Goal: Information Seeking & Learning: Learn about a topic

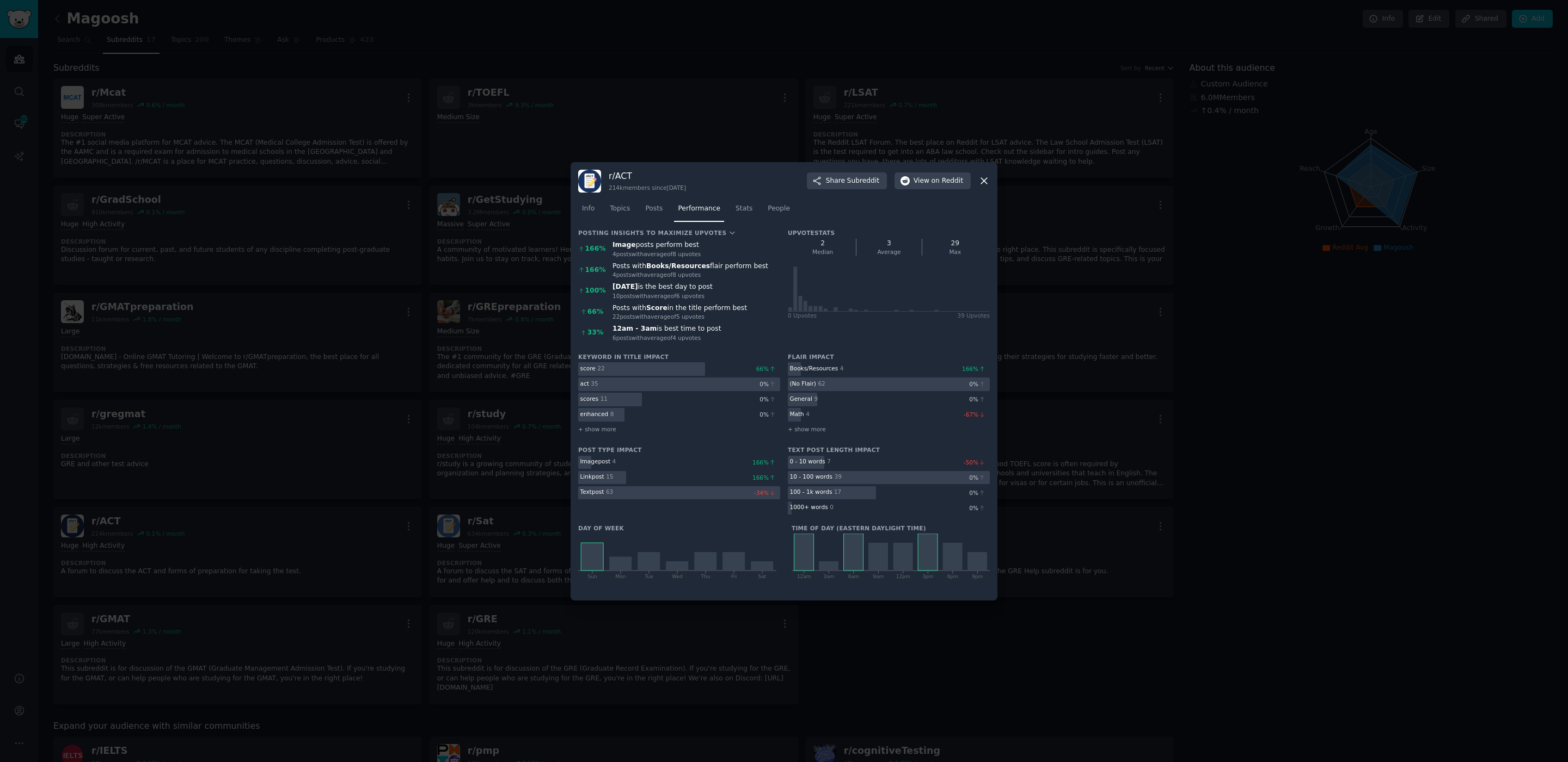
click at [981, 181] on icon at bounding box center [984, 181] width 12 height 12
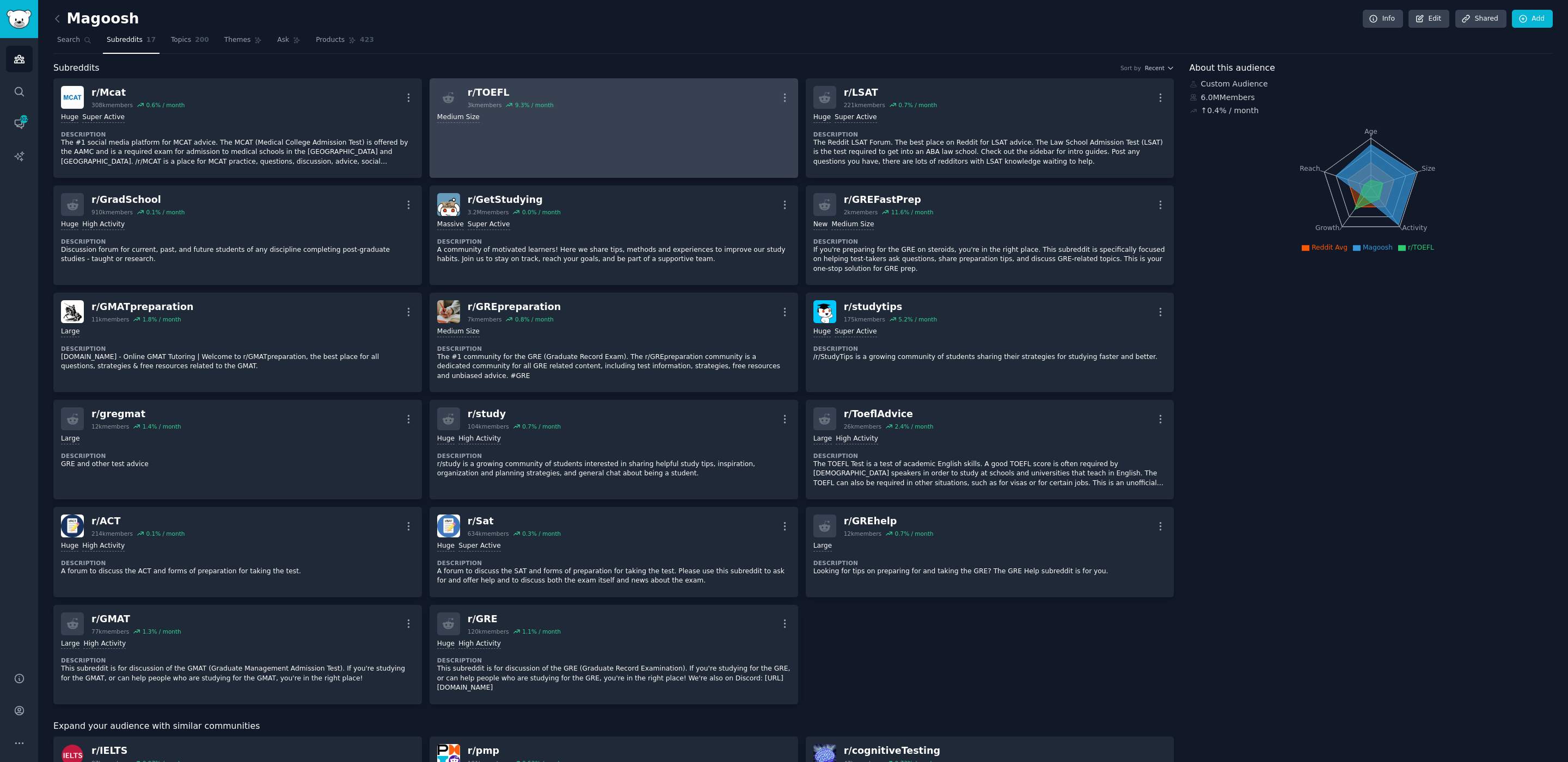
click at [672, 115] on div "Medium Size" at bounding box center [613, 118] width 353 height 10
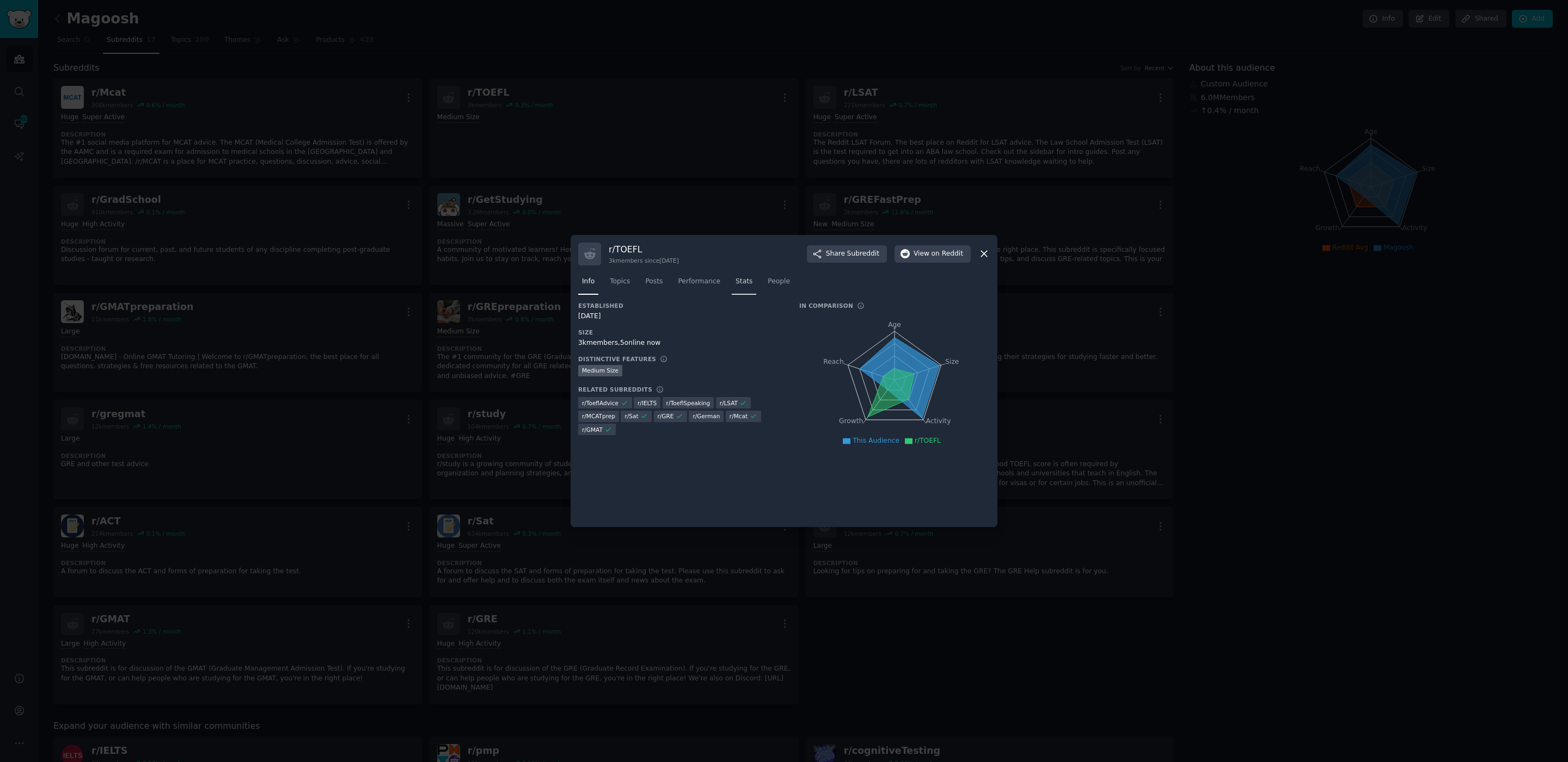
click at [747, 285] on span "Stats" at bounding box center [743, 282] width 17 height 10
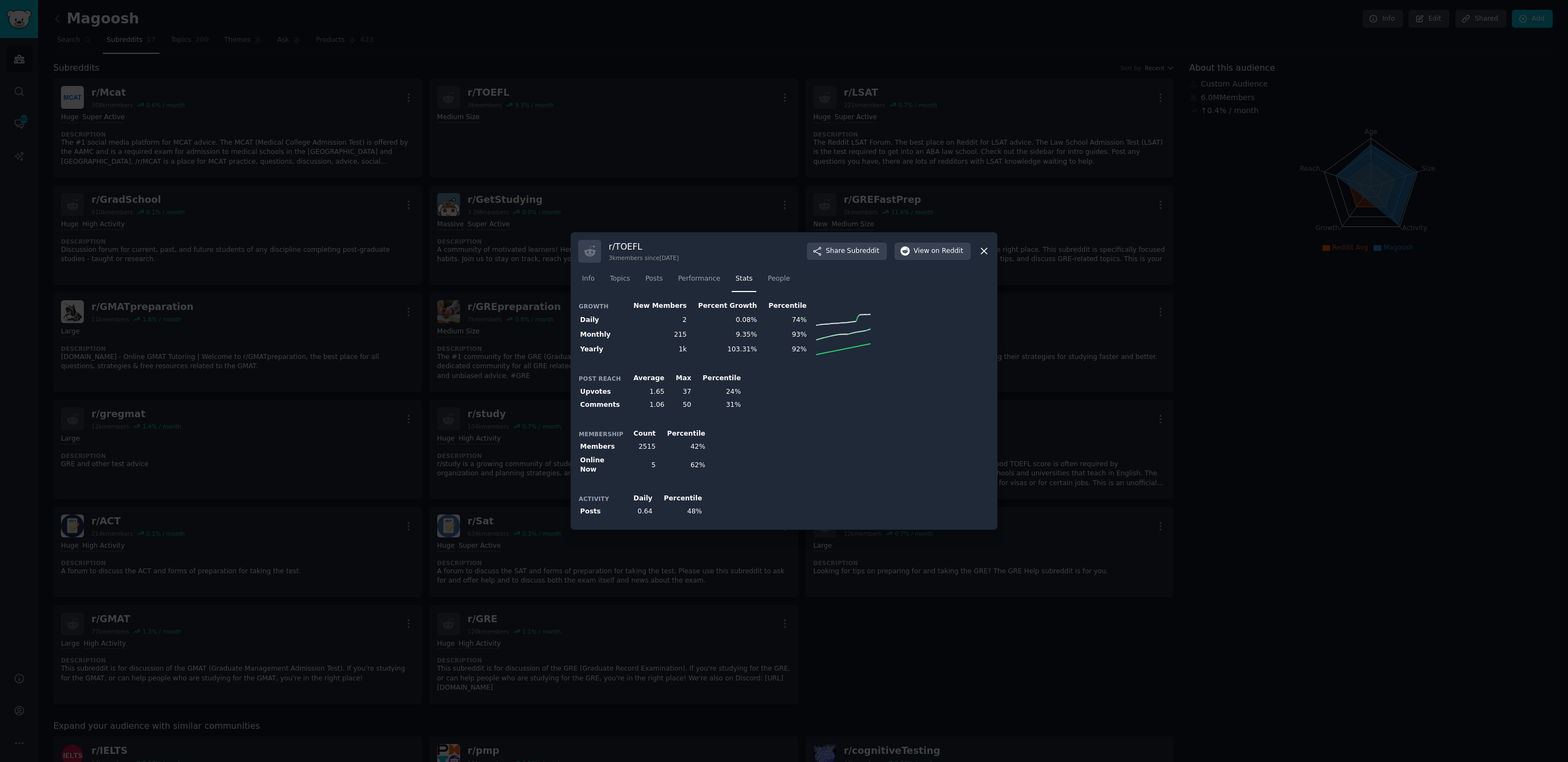
click at [648, 171] on div at bounding box center [784, 381] width 1568 height 762
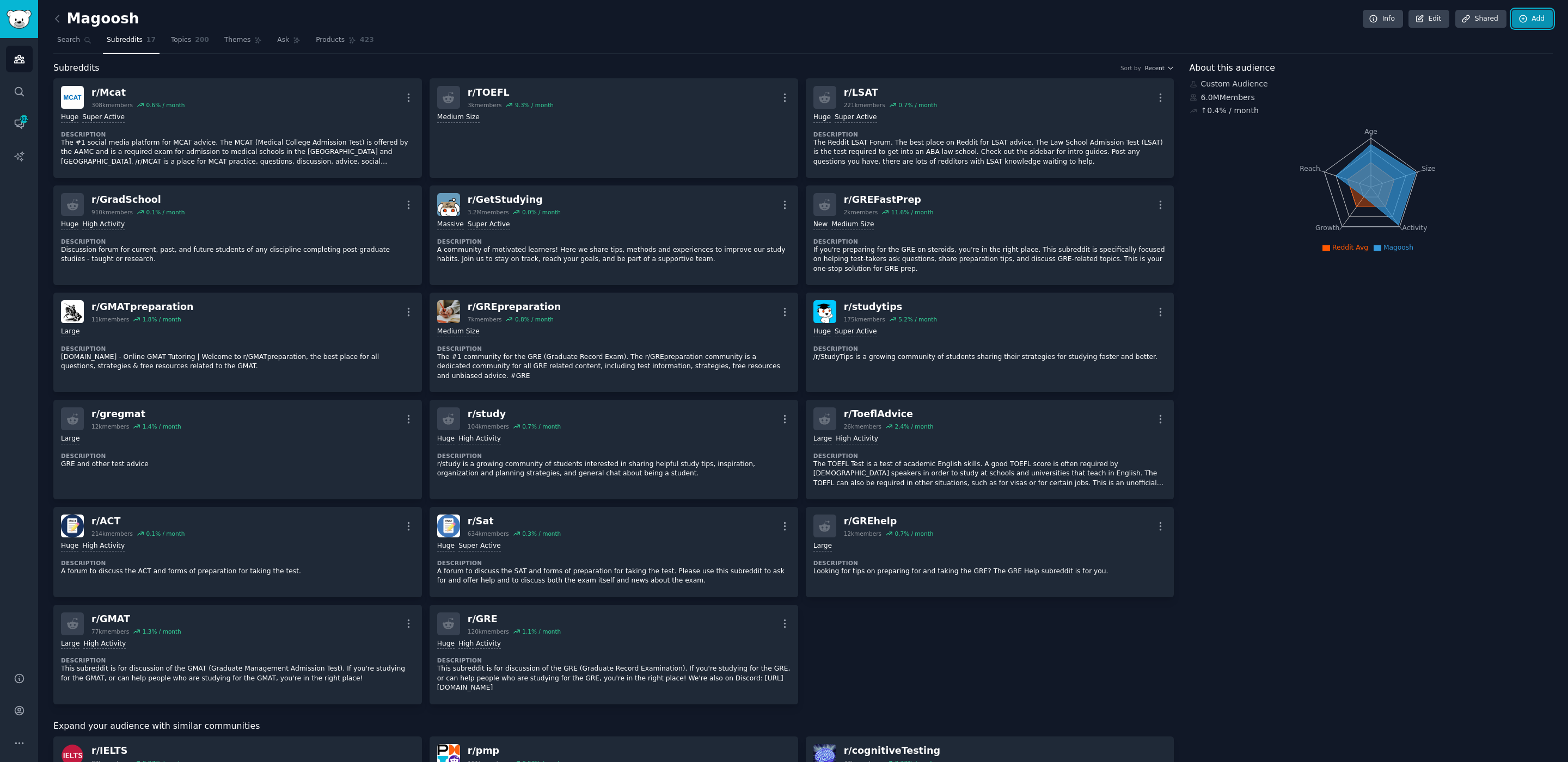
click at [1531, 14] on link "Add" at bounding box center [1532, 19] width 41 height 18
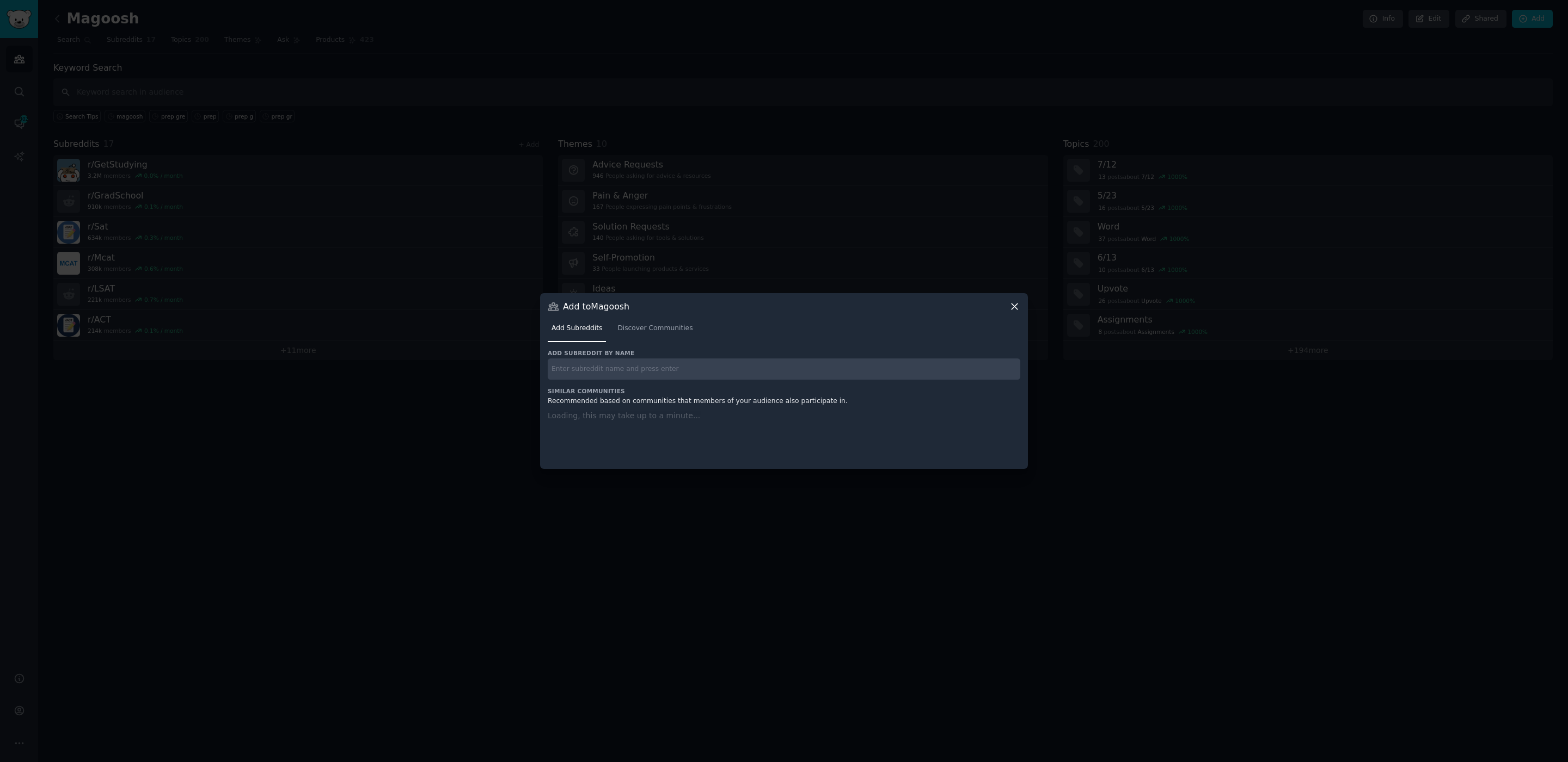
click at [646, 376] on input "text" at bounding box center [784, 369] width 472 height 22
type input "toefladvice"
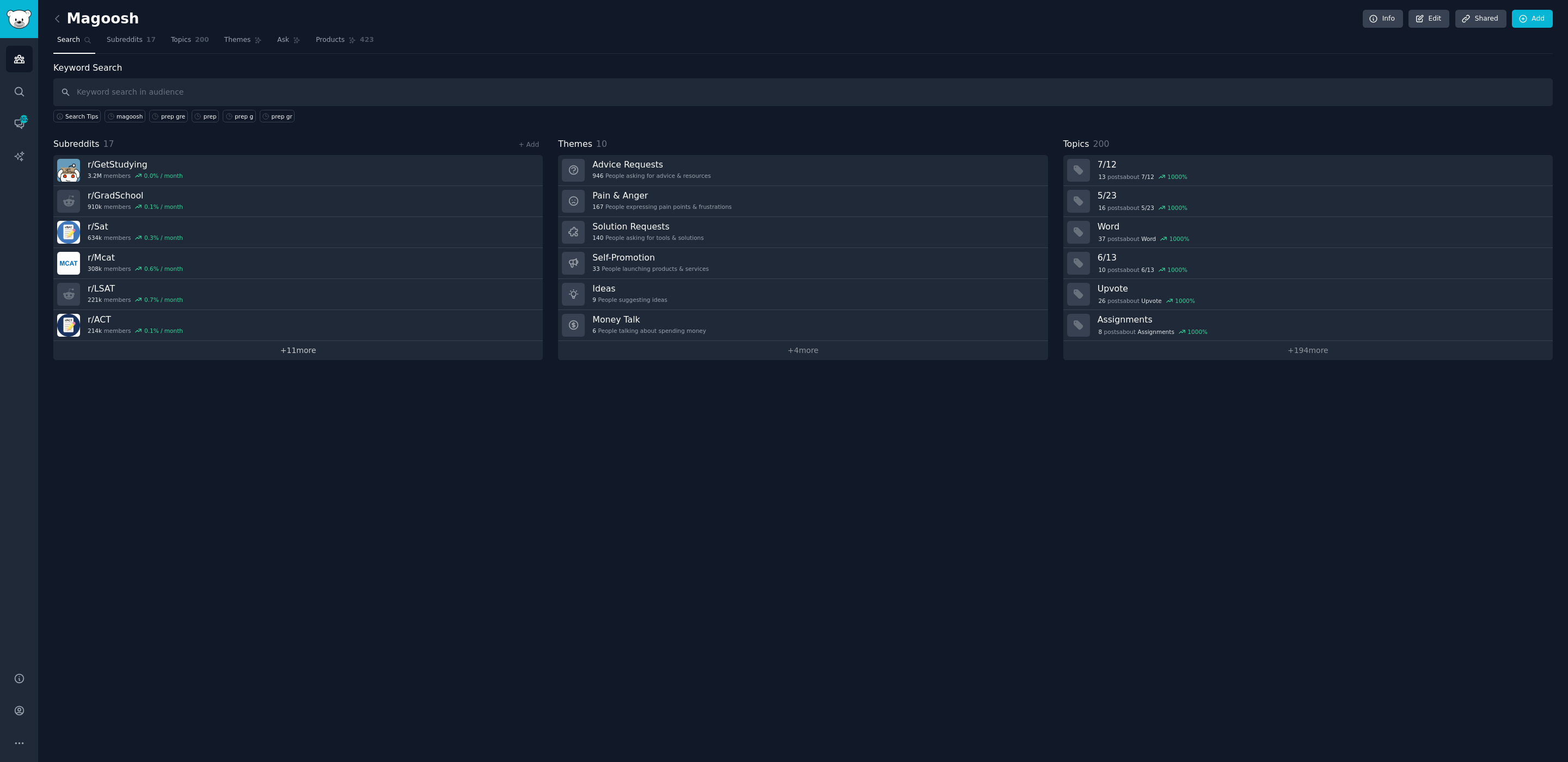
click at [236, 350] on link "+ 11 more" at bounding box center [298, 350] width 489 height 19
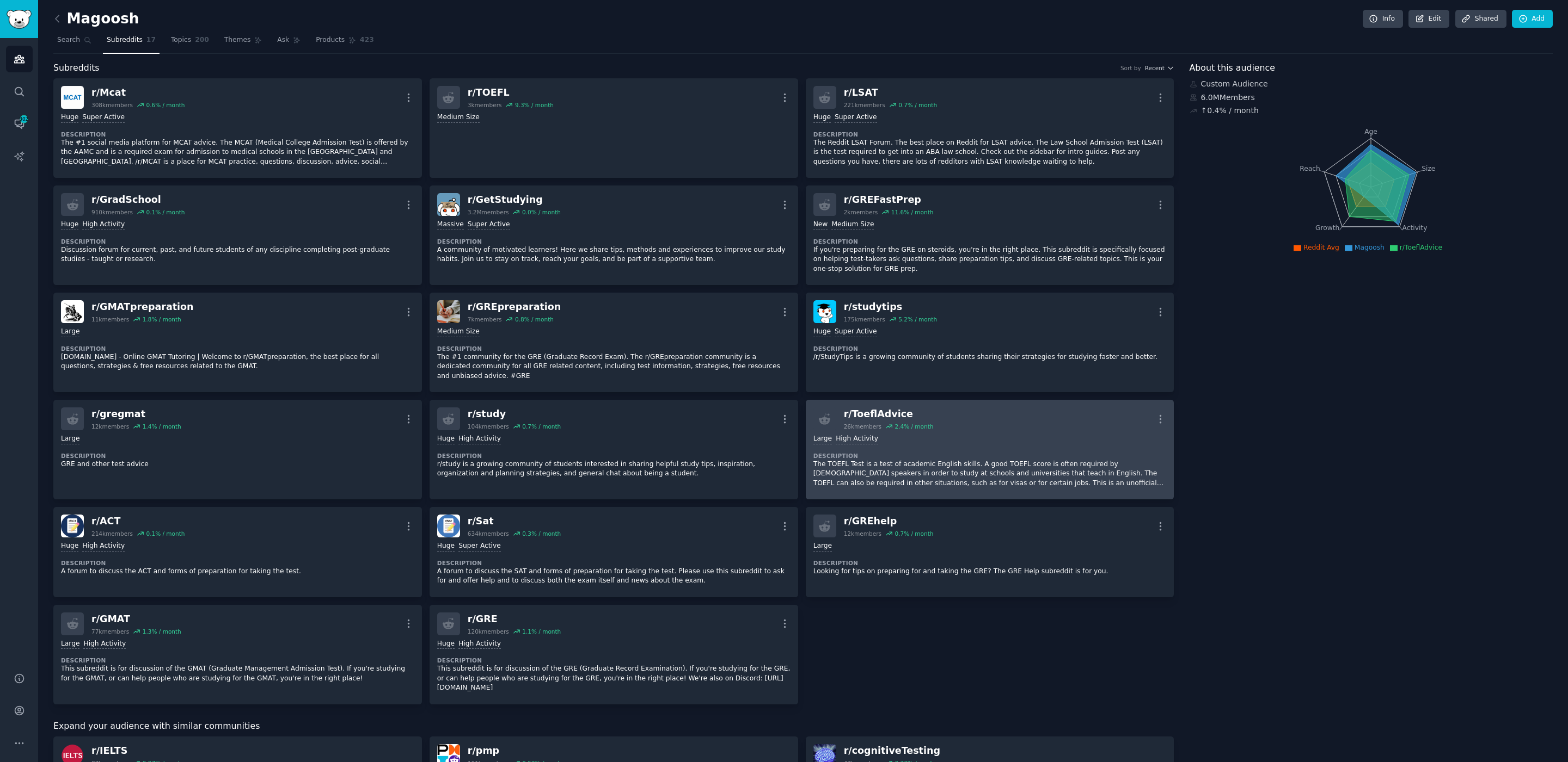
click at [1004, 434] on div "Large High Activity" at bounding box center [990, 439] width 353 height 10
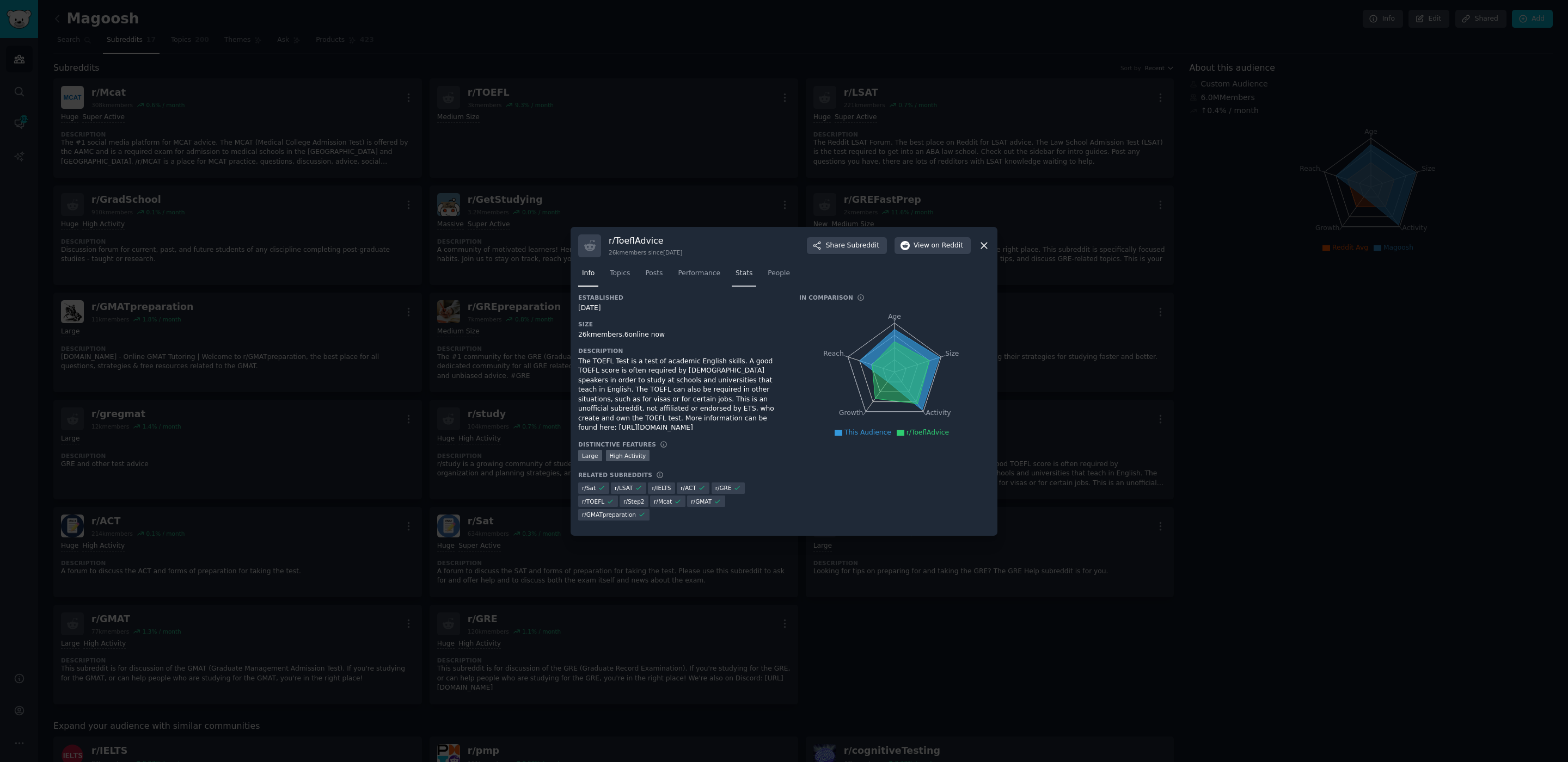
click at [734, 278] on link "Stats" at bounding box center [744, 276] width 25 height 22
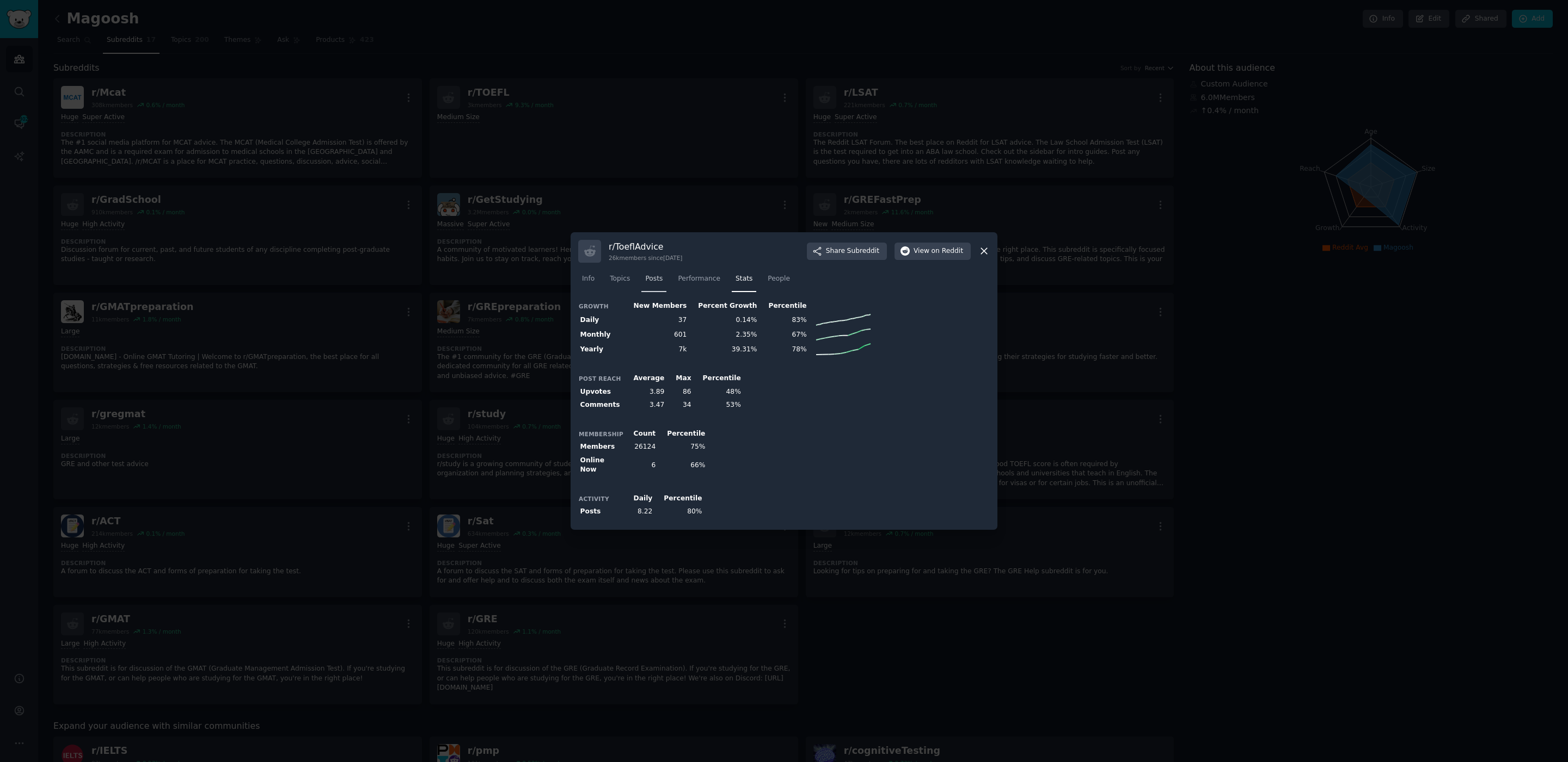
click at [650, 282] on span "Posts" at bounding box center [653, 279] width 17 height 10
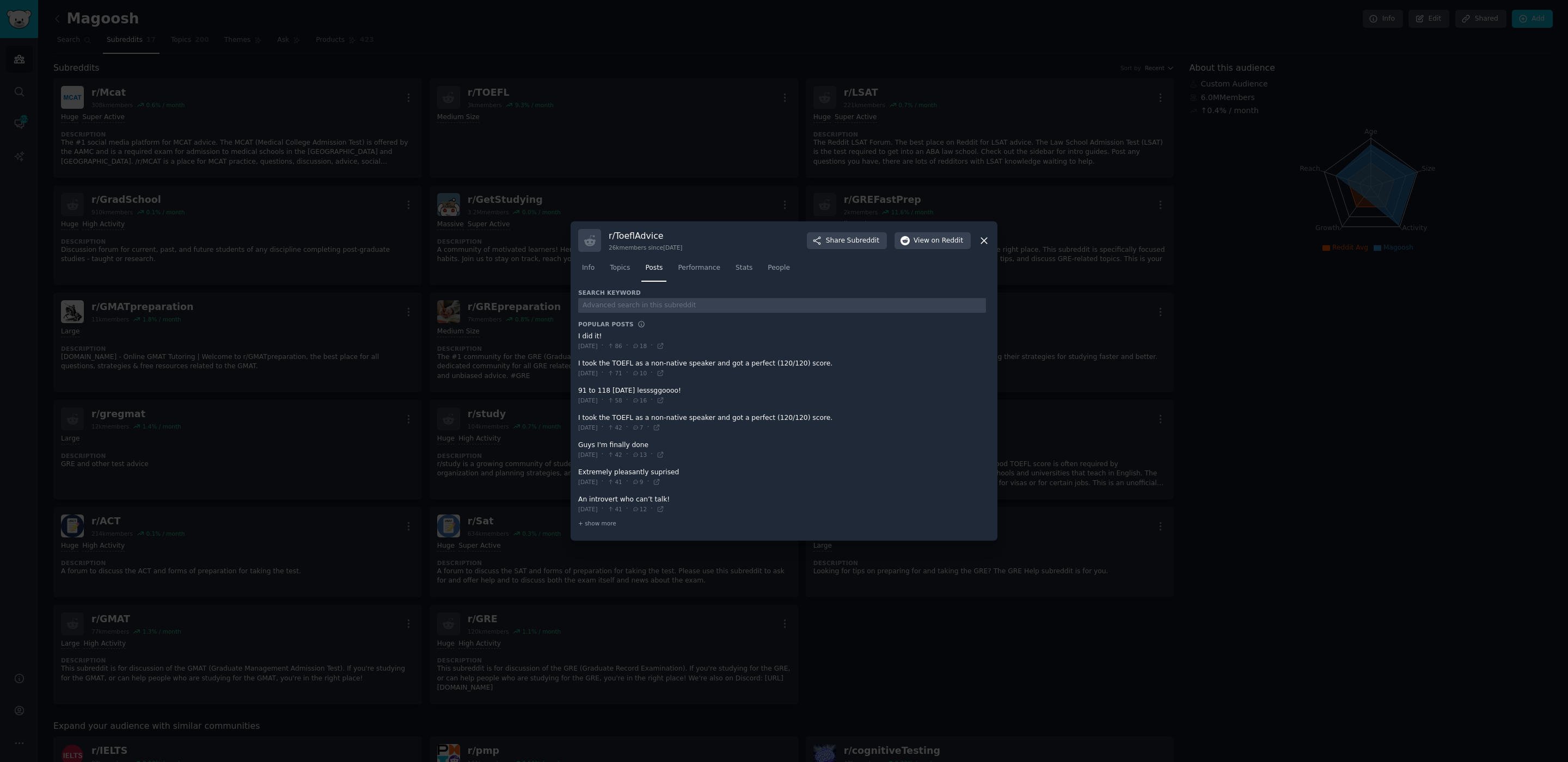
click at [612, 238] on h3 "r/ ToeflAdvice" at bounding box center [645, 236] width 74 height 12
click at [707, 270] on span "Performance" at bounding box center [699, 268] width 42 height 10
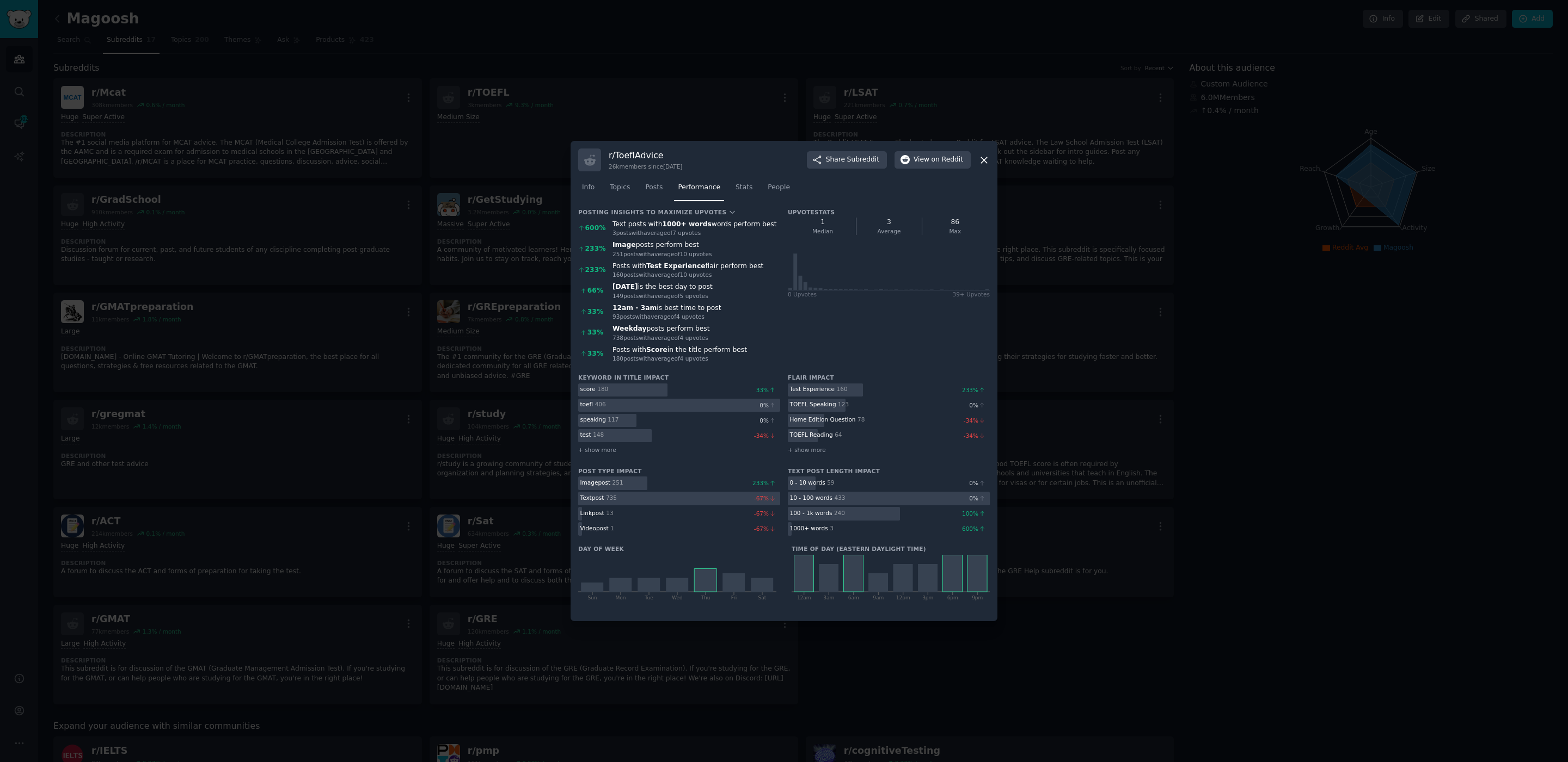
click at [670, 326] on div "Weekday posts perform best" at bounding box center [696, 329] width 167 height 10
click at [693, 291] on div "[DATE] is the best day to post" at bounding box center [696, 287] width 167 height 10
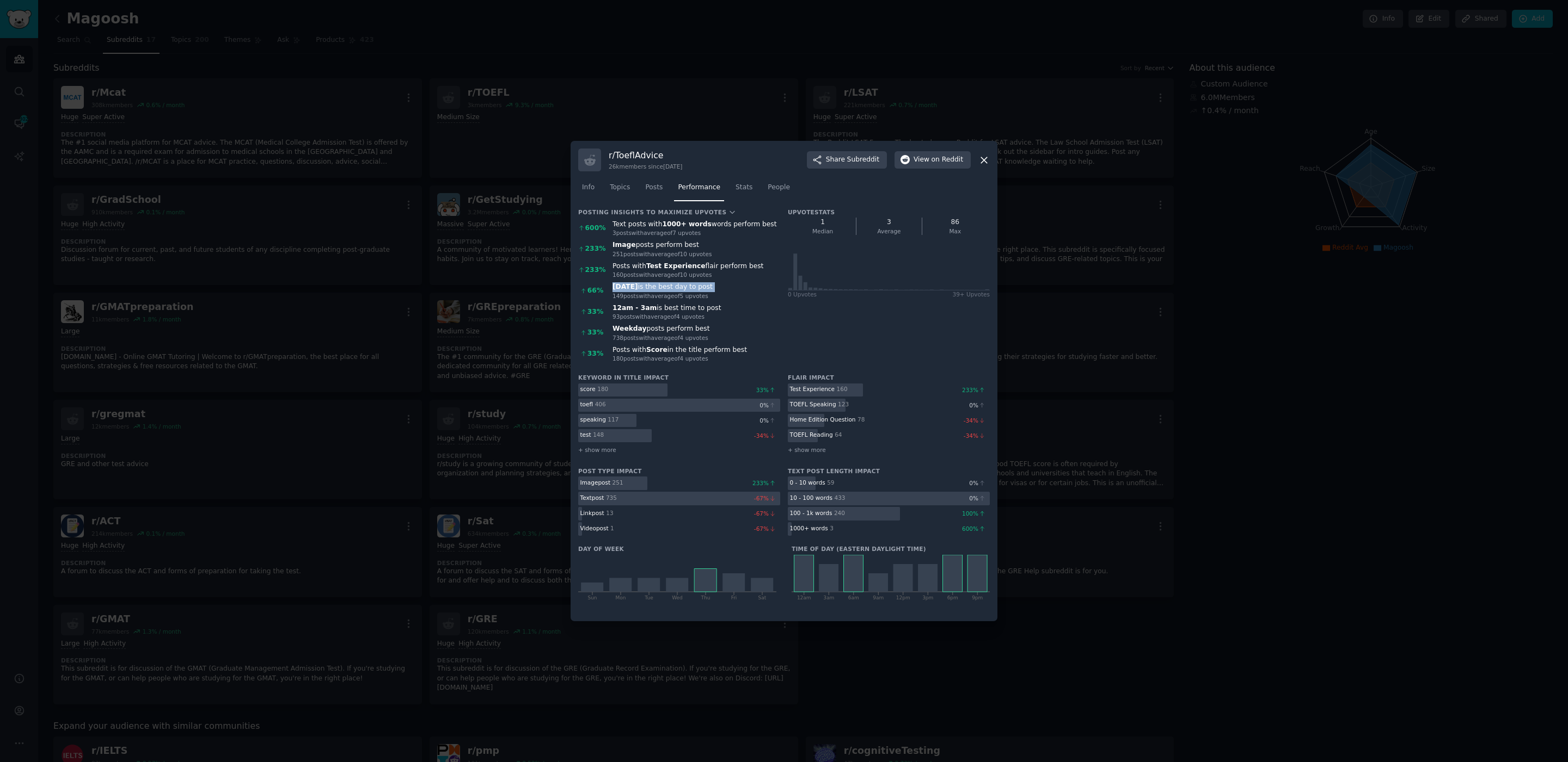
click at [693, 291] on div "[DATE] is the best day to post" at bounding box center [696, 287] width 167 height 10
